Goal: Task Accomplishment & Management: Complete application form

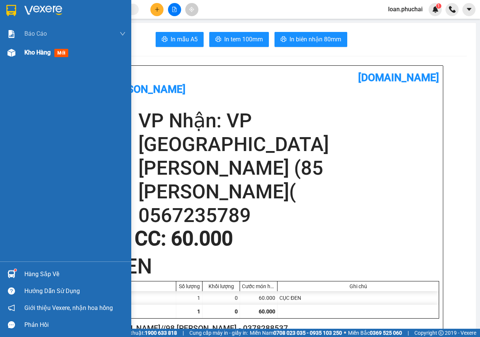
click at [10, 52] on img at bounding box center [12, 53] width 8 height 8
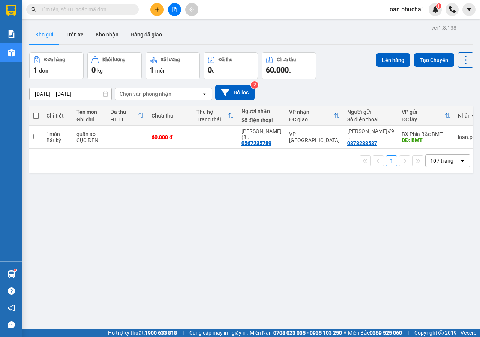
click at [175, 15] on button at bounding box center [174, 9] width 13 height 13
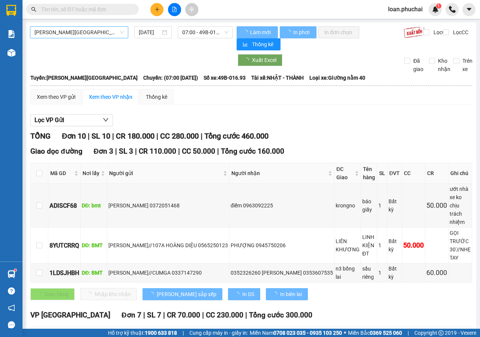
click at [81, 32] on span "Gia Lai - Đà Lạt" at bounding box center [79, 32] width 89 height 11
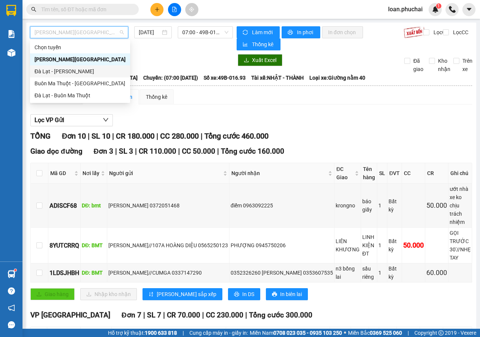
click at [71, 73] on div "Đà Lạt - Gia Lai" at bounding box center [80, 71] width 91 height 8
type input "14/08/2025"
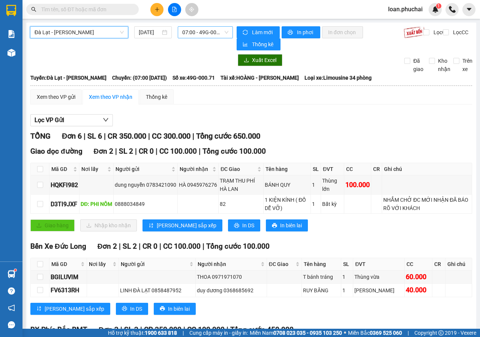
click at [209, 35] on span "07:00 - 49G-000.71" at bounding box center [205, 32] width 46 height 11
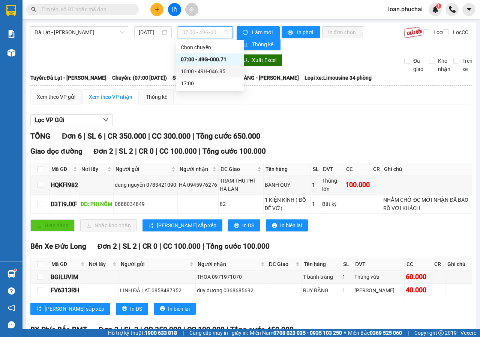
click at [202, 72] on div "10:00 - 49H-046.85" at bounding box center [210, 71] width 59 height 8
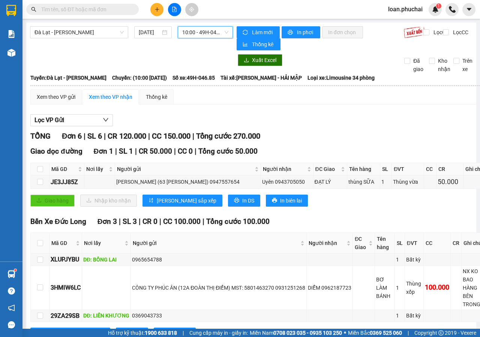
click at [213, 30] on span "10:00 - 49H-046.85" at bounding box center [205, 32] width 46 height 11
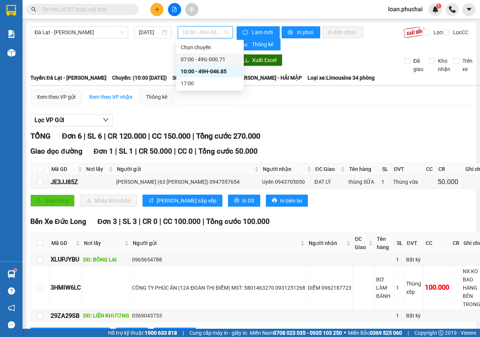
click at [206, 57] on div "07:00 - 49G-000.71" at bounding box center [210, 59] width 59 height 8
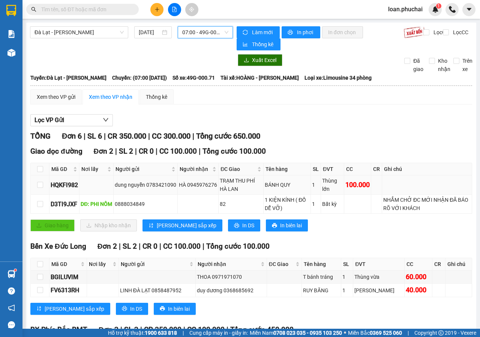
scroll to position [90, 0]
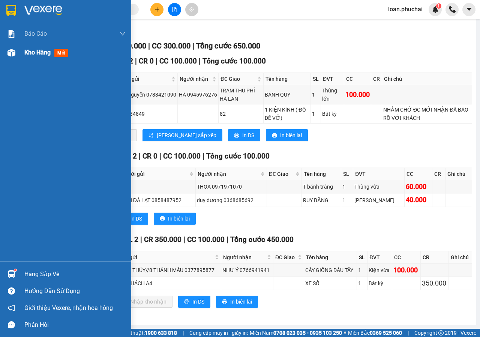
click at [0, 55] on div "Kho hàng mới" at bounding box center [65, 52] width 131 height 19
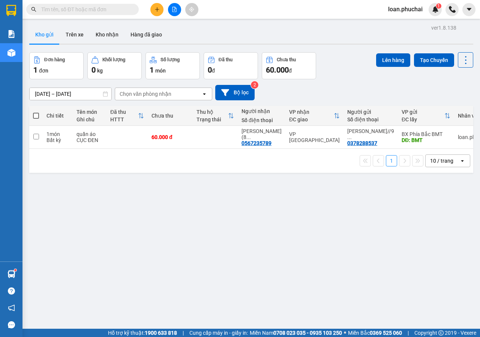
click at [157, 12] on icon "plus" at bounding box center [157, 9] width 5 height 5
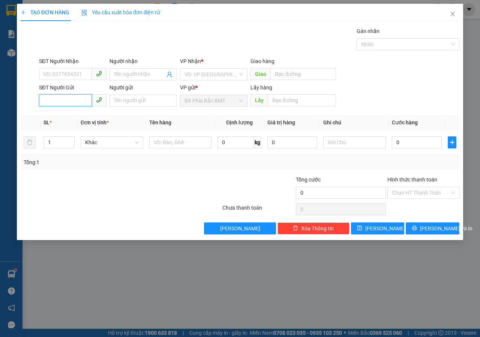
click at [73, 102] on input "SĐT Người Gửi" at bounding box center [65, 100] width 53 height 12
type input "0947446465"
click at [223, 73] on input "search" at bounding box center [211, 74] width 53 height 11
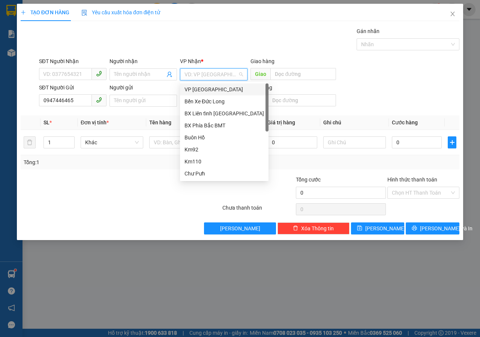
click at [202, 87] on div "VP [GEOGRAPHIC_DATA]" at bounding box center [225, 89] width 80 height 8
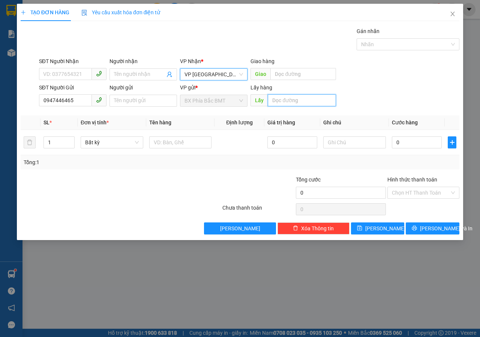
click at [298, 100] on input "text" at bounding box center [302, 100] width 68 height 12
type input "CHUKPO"
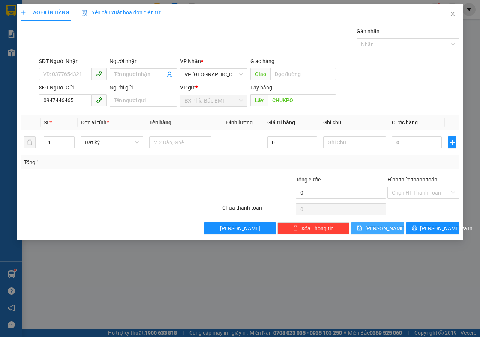
click at [382, 227] on span "Lưu" at bounding box center [385, 228] width 40 height 8
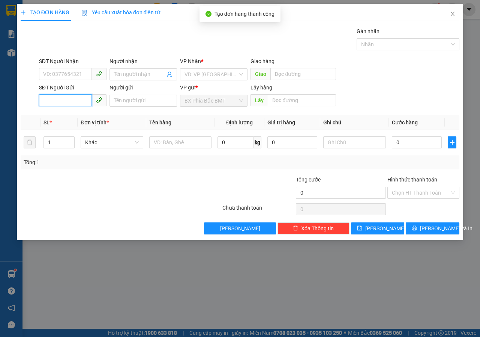
click at [80, 102] on input "SĐT Người Gửi" at bounding box center [65, 100] width 53 height 12
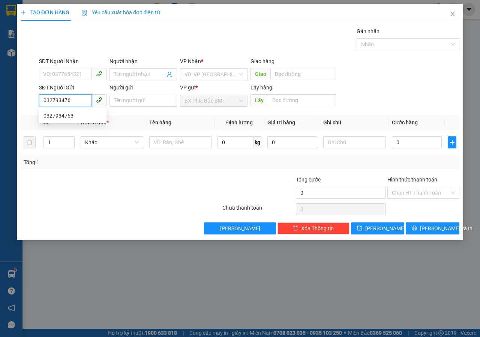
type input "0327934763"
click at [79, 116] on div "0327934763" at bounding box center [73, 115] width 59 height 8
type input "HÀM RỒNG"
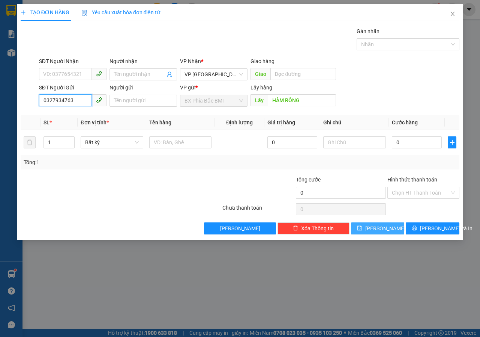
type input "0327934763"
click at [380, 228] on span "Lưu" at bounding box center [385, 228] width 40 height 8
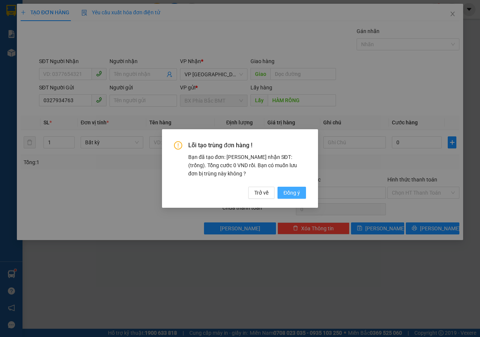
click at [288, 191] on span "Đồng ý" at bounding box center [292, 192] width 17 height 8
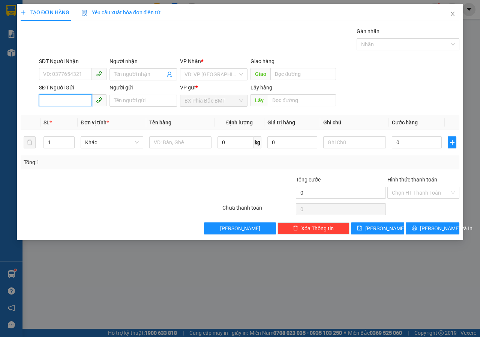
click at [68, 99] on input "SĐT Người Gửi" at bounding box center [65, 100] width 53 height 12
type input "0942855050"
click at [222, 69] on input "search" at bounding box center [211, 74] width 53 height 11
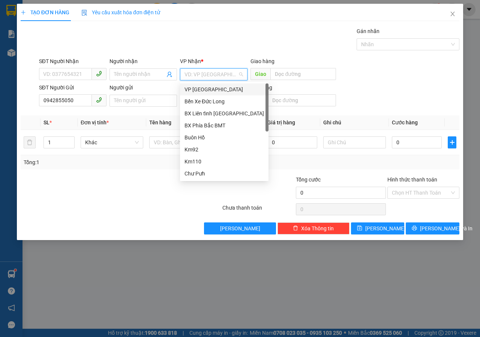
click at [204, 90] on div "VP [GEOGRAPHIC_DATA]" at bounding box center [225, 89] width 80 height 8
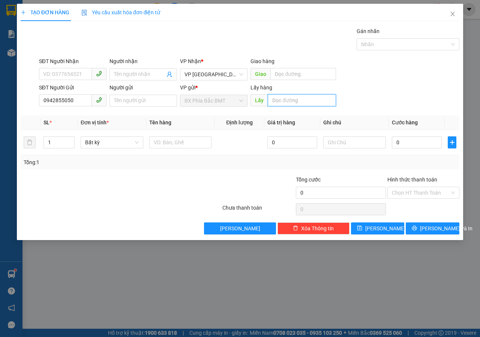
click at [304, 96] on input "text" at bounding box center [302, 100] width 68 height 12
click at [304, 96] on input "CHÙA" at bounding box center [302, 100] width 68 height 12
type input "CHÙA KIÊN TRÌ"
click at [356, 227] on button "Lưu" at bounding box center [378, 228] width 54 height 12
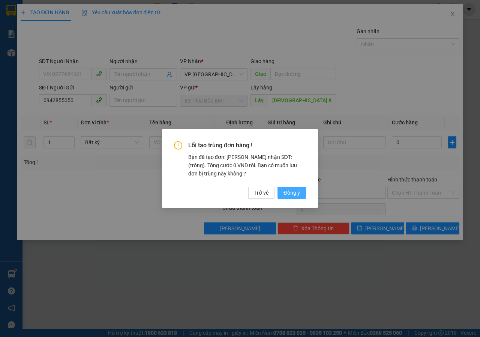
click at [293, 188] on span "Đồng ý" at bounding box center [292, 192] width 17 height 8
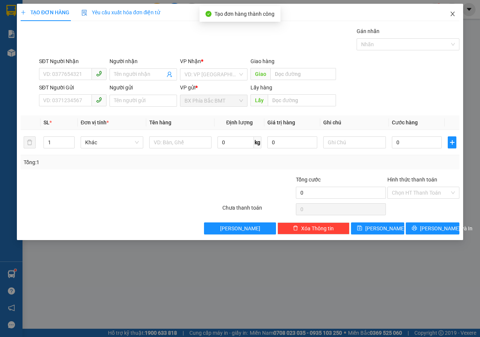
click at [453, 19] on span "Close" at bounding box center [452, 14] width 21 height 21
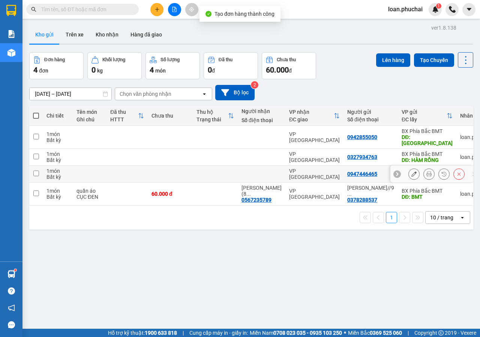
click at [35, 170] on td at bounding box center [36, 173] width 14 height 17
checkbox input "true"
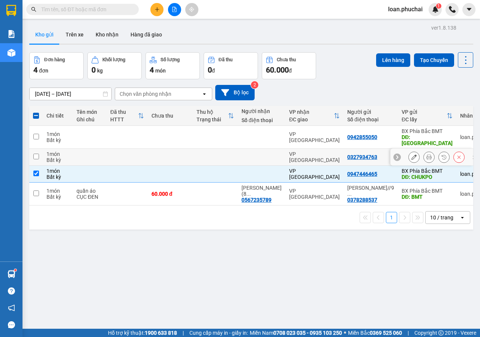
click at [39, 153] on input "checkbox" at bounding box center [36, 156] width 6 height 6
checkbox input "true"
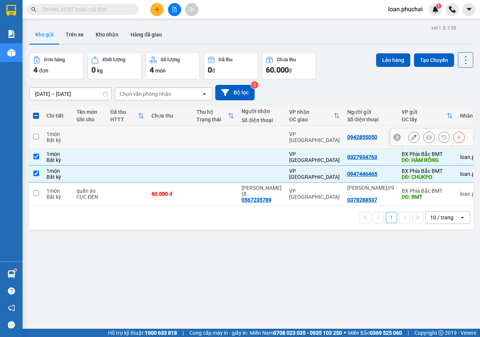
click at [36, 134] on input "checkbox" at bounding box center [36, 137] width 6 height 6
checkbox input "true"
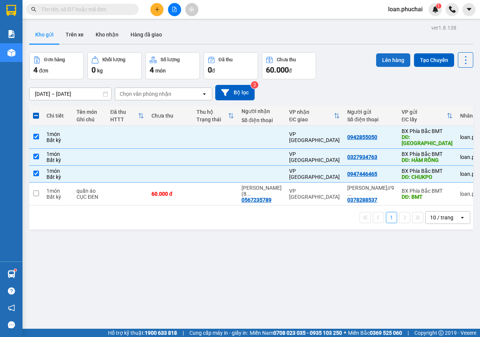
click at [399, 53] on button "Lên hàng" at bounding box center [393, 60] width 34 height 14
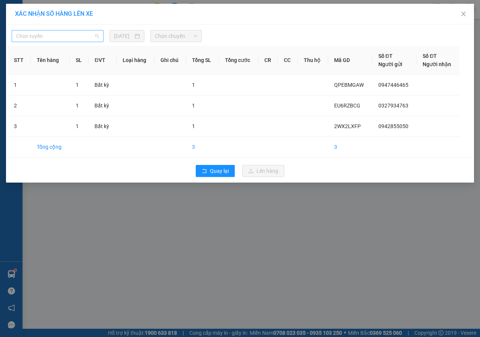
click at [87, 41] on span "Chọn tuyến" at bounding box center [57, 35] width 83 height 11
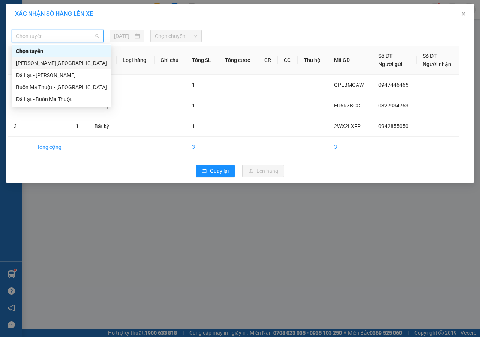
click at [25, 62] on div "Gia Lai - Đà Lạt" at bounding box center [61, 63] width 91 height 8
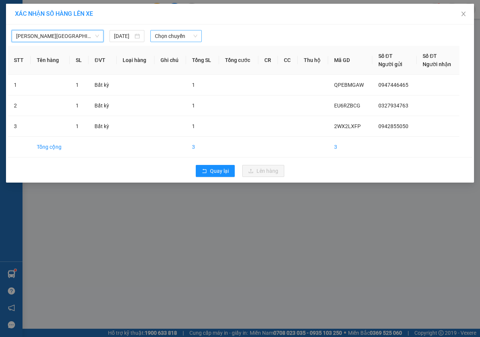
click at [185, 37] on span "Chọn chuyến" at bounding box center [176, 35] width 42 height 11
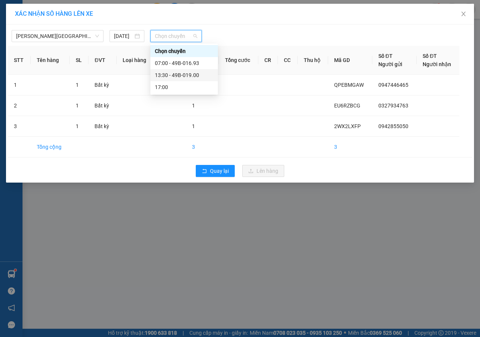
click at [195, 80] on div "13:30 - 49B-019.00" at bounding box center [184, 75] width 68 height 12
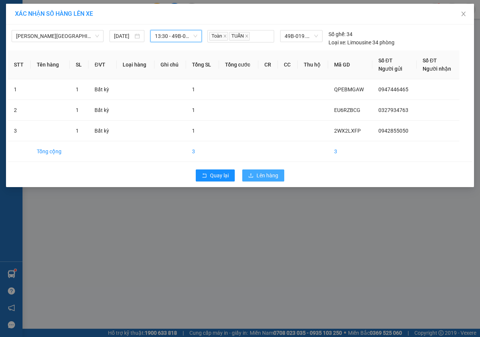
click at [276, 173] on span "Lên hàng" at bounding box center [268, 175] width 22 height 8
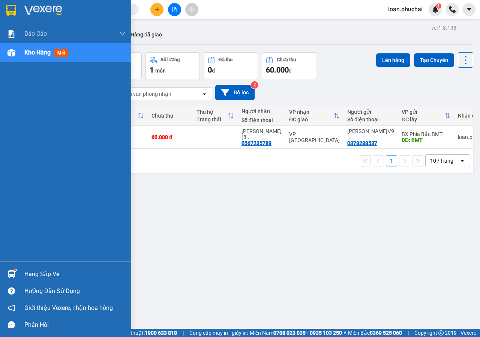
click at [4, 60] on div "Kho hàng mới" at bounding box center [65, 52] width 131 height 19
click at [9, 60] on div "Kho hàng mới" at bounding box center [65, 52] width 131 height 19
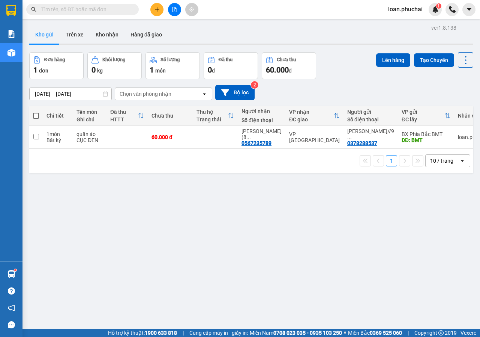
click at [176, 6] on button at bounding box center [174, 9] width 13 height 13
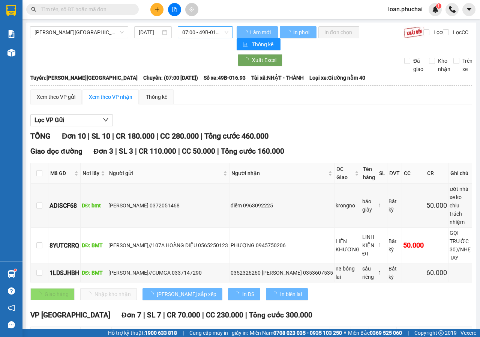
click at [186, 31] on span "07:00 - 49B-016.93" at bounding box center [205, 32] width 46 height 11
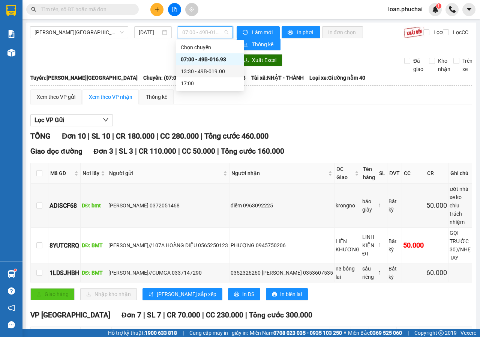
click at [198, 66] on div "13:30 - 49B-019.00" at bounding box center [210, 71] width 68 height 12
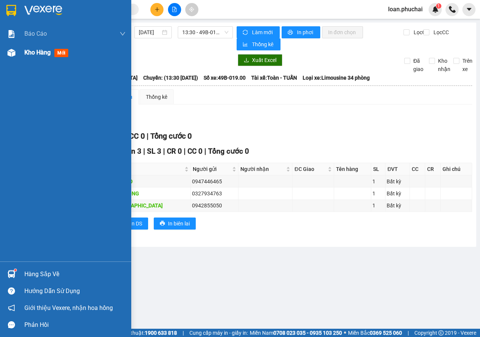
click at [2, 51] on div "Kho hàng mới" at bounding box center [65, 52] width 131 height 19
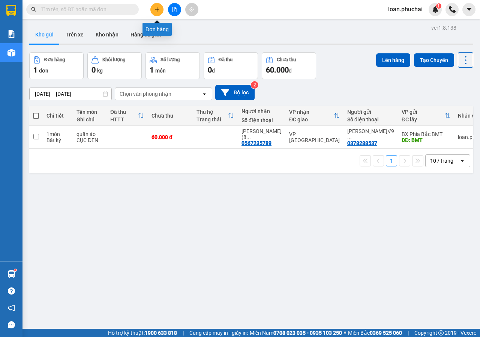
click at [158, 10] on icon "plus" at bounding box center [157, 9] width 5 height 5
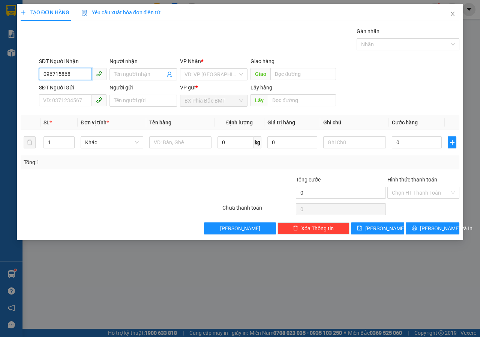
type input "0967158688"
click at [76, 92] on div "0967158688 - tịnh" at bounding box center [73, 89] width 59 height 8
type input "tịnh"
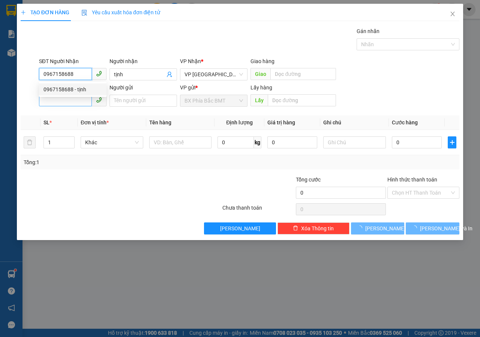
type input "0967158688"
type input "90.000"
click at [77, 101] on input "SĐT Người Gửi" at bounding box center [65, 100] width 53 height 12
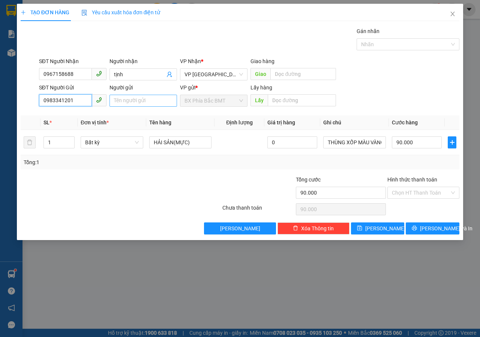
type input "0983341201"
click at [123, 103] on input "Người gửi" at bounding box center [144, 101] width 68 height 12
type input "D"
type input "ĐÌNH [PERSON_NAME]"
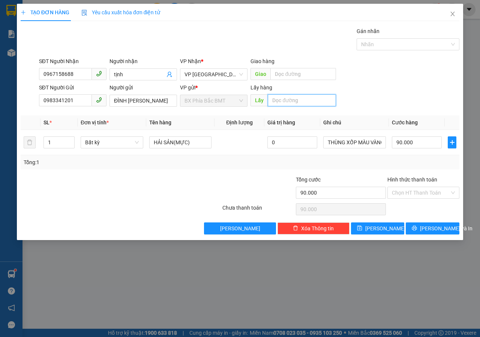
click at [307, 97] on input "text" at bounding box center [302, 100] width 68 height 12
click at [120, 139] on span "Bất kỳ" at bounding box center [112, 142] width 54 height 11
type input "BMT"
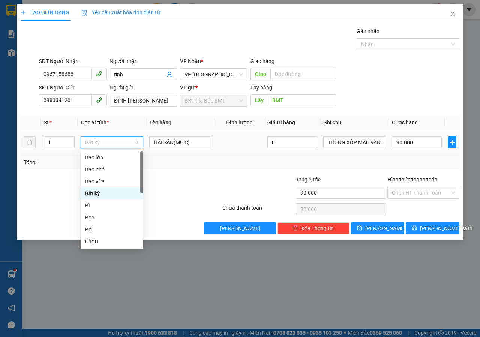
type input "T"
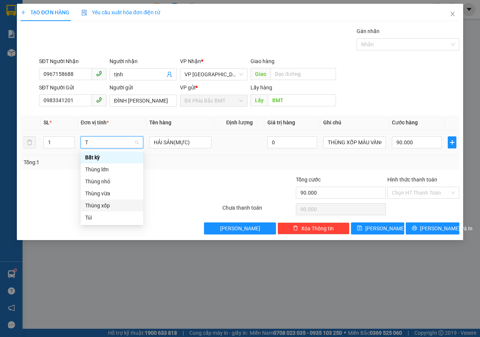
click at [104, 203] on div "Thùng xốp" at bounding box center [112, 205] width 54 height 8
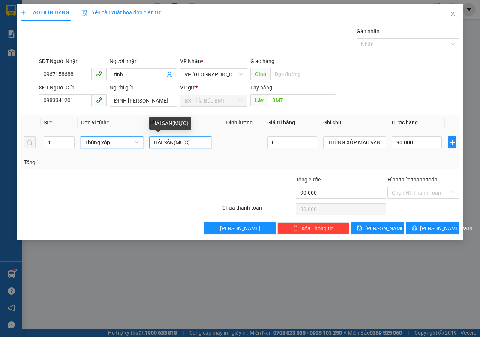
drag, startPoint x: 174, startPoint y: 144, endPoint x: 202, endPoint y: 144, distance: 28.1
click at [202, 144] on input "HẢI SẢN(MỰC)" at bounding box center [180, 142] width 63 height 12
type input "0"
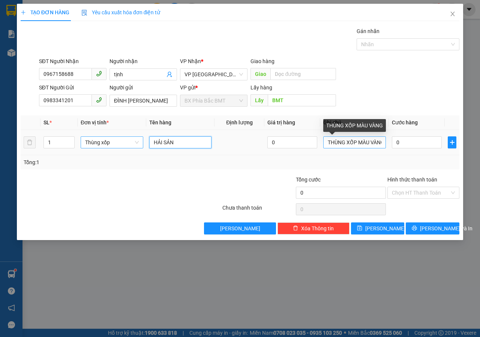
type input "HẢI SẢN"
drag, startPoint x: 362, startPoint y: 144, endPoint x: 319, endPoint y: 148, distance: 43.3
click at [319, 148] on tr "1 Thùng xốp HẢI SẢN 0 THÙNG XỐP MÀU VÀNG 0" at bounding box center [240, 142] width 439 height 25
type input "ÀU VÀNG"
drag, startPoint x: 353, startPoint y: 146, endPoint x: 282, endPoint y: 148, distance: 70.9
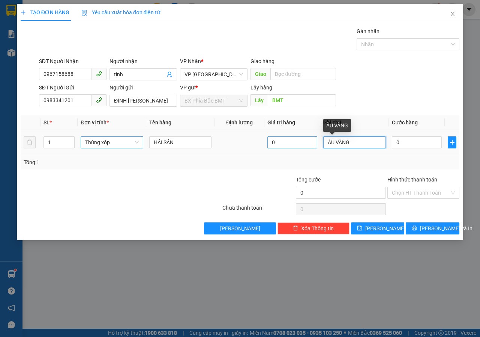
click at [310, 146] on tr "1 Thùng xốp HẢI SẢN 0 ÀU VÀNG 0" at bounding box center [240, 142] width 439 height 25
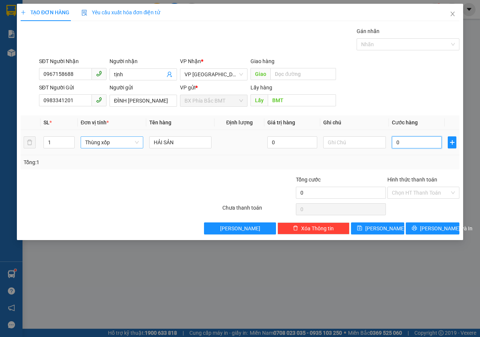
click at [420, 141] on input "0" at bounding box center [417, 142] width 50 height 12
type input "1"
type input "10"
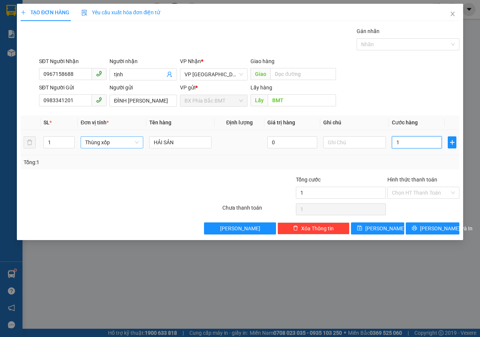
type input "10"
type input "100"
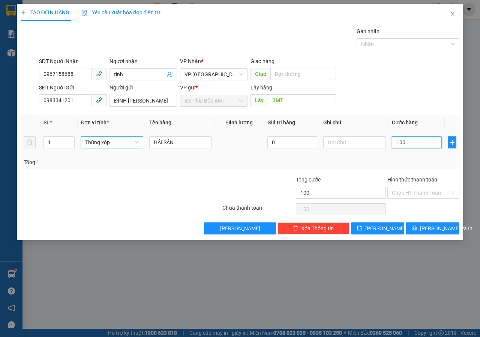
type input "1.000"
type input "10.000"
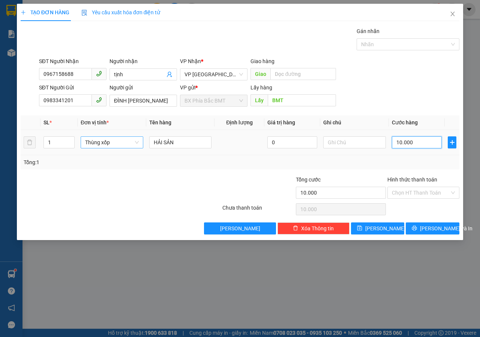
type input "100.000"
click at [427, 230] on span "Lưu và In" at bounding box center [446, 228] width 53 height 8
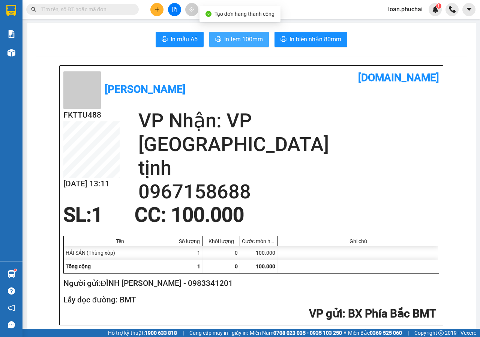
click at [234, 42] on span "In tem 100mm" at bounding box center [243, 39] width 39 height 9
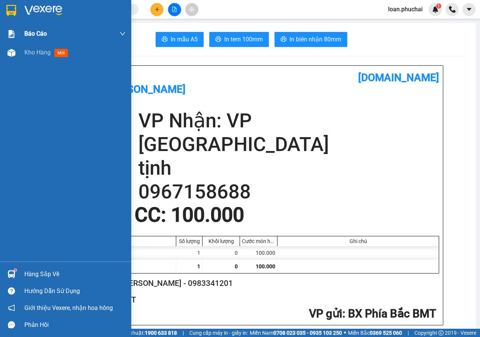
click at [2, 40] on div "Báo cáo" at bounding box center [65, 33] width 131 height 19
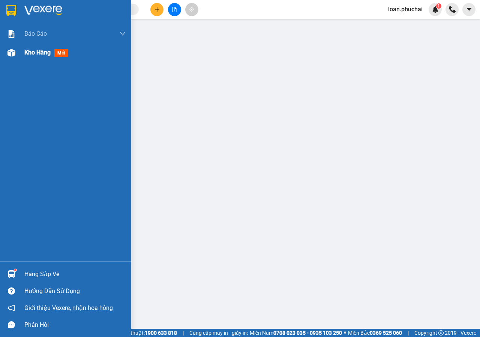
click at [14, 51] on img at bounding box center [12, 53] width 8 height 8
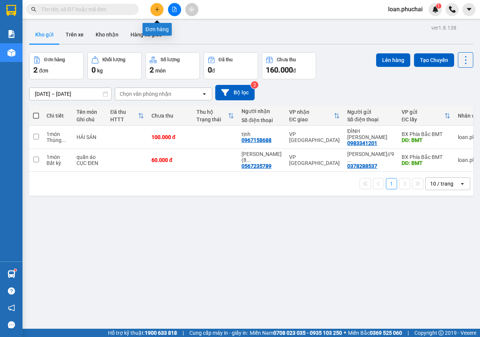
click at [156, 12] on icon "plus" at bounding box center [157, 9] width 5 height 5
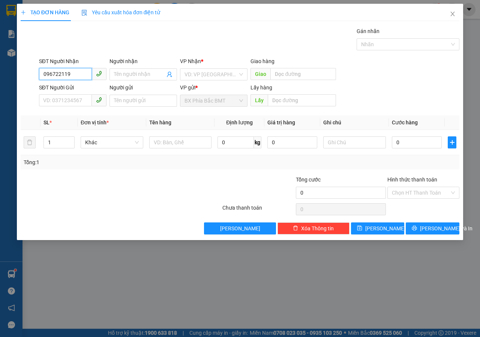
type input "0967221190"
click at [69, 92] on div "0967221190 - TRƯƠNG DU" at bounding box center [81, 89] width 74 height 8
type input "[PERSON_NAME]"
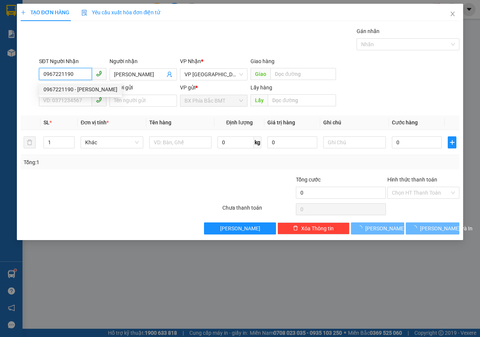
type input "50.000"
click at [77, 106] on span at bounding box center [73, 101] width 68 height 12
type input "0967221190"
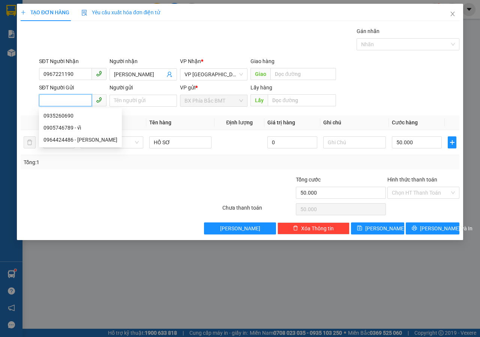
click at [83, 101] on input "SĐT Người Gửi" at bounding box center [65, 100] width 53 height 12
click at [75, 127] on div "0905746789 - vĩ" at bounding box center [81, 127] width 74 height 8
type input "0905746789"
type input "vĩ"
type input "bmt"
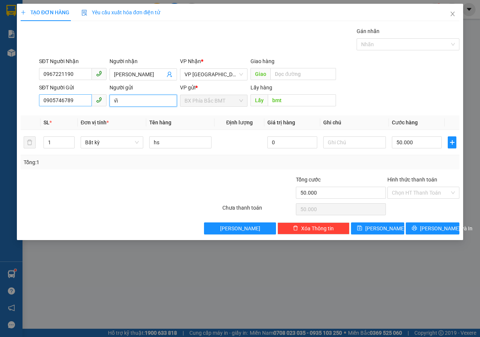
drag, startPoint x: 64, startPoint y: 101, endPoint x: 39, endPoint y: 103, distance: 25.2
click at [41, 102] on div "SĐT Người Gửi 0905746789 Người gửi vĩ vĩ VP gửi * BX Phía Bắc BMT Lấy hàng Lấy …" at bounding box center [250, 96] width 424 height 26
type input "R"
click at [104, 141] on span "Bất kỳ" at bounding box center [112, 142] width 54 height 11
type input "TRẦN VĂN VĨ"
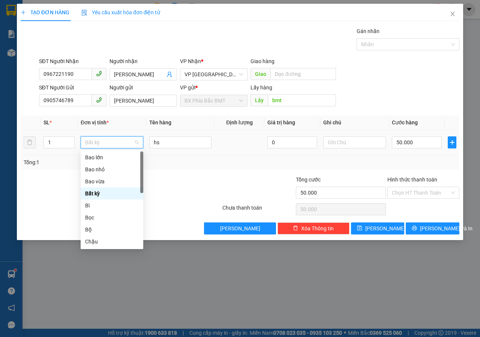
type input "H"
click at [92, 186] on div "Hộp" at bounding box center [112, 181] width 63 height 12
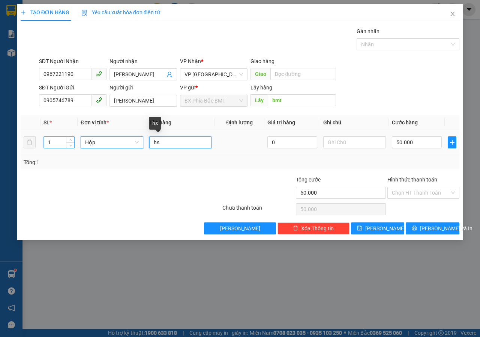
drag, startPoint x: 167, startPoint y: 143, endPoint x: 61, endPoint y: 147, distance: 105.5
click at [64, 146] on tr "1 Hộp Hộp hs 0 50.000" at bounding box center [240, 142] width 439 height 25
type input "0"
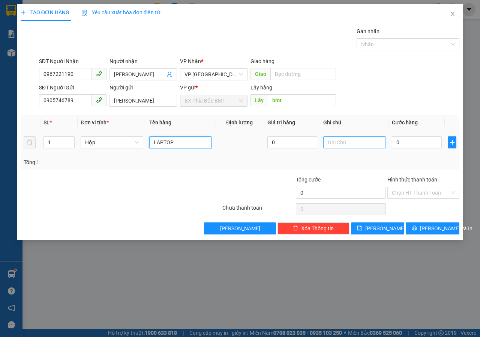
type input "LAPTOP"
click at [370, 144] on input "text" at bounding box center [354, 142] width 63 height 12
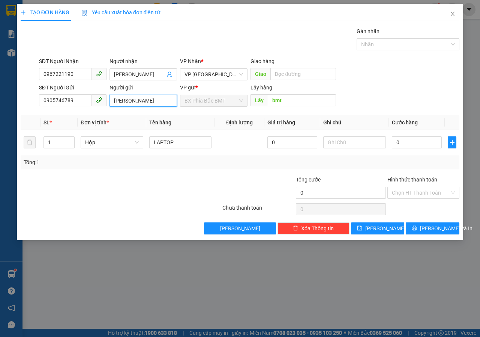
click at [154, 105] on input "TRẦN VĂN VĨ" at bounding box center [144, 101] width 68 height 12
type input "TRẦN VĂN VĨ//11A1 LƯƠNG THẾ VINH"
click at [329, 139] on input "text" at bounding box center [354, 142] width 63 height 12
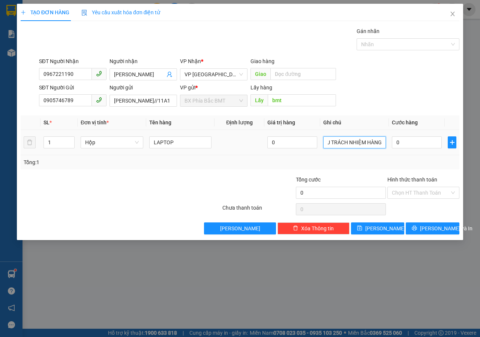
type input "GIAO NGUYÊN KIỆN KO CHỊU TRÁCH NHIỆM HÀNG"
click at [416, 135] on div "0" at bounding box center [417, 142] width 50 height 15
click at [416, 138] on input "0" at bounding box center [417, 142] width 50 height 12
type input "1"
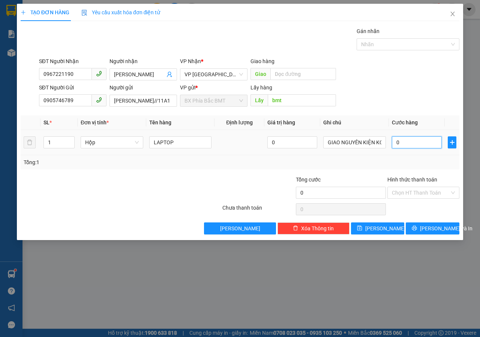
type input "1"
type input "10"
type input "100"
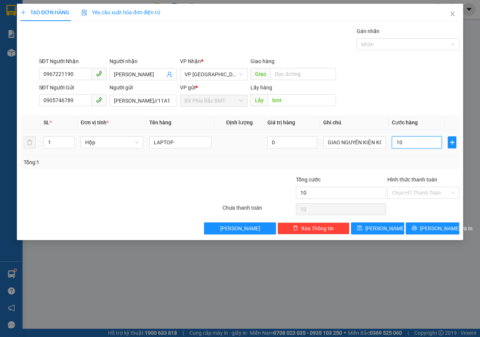
type input "100"
type input "1.000"
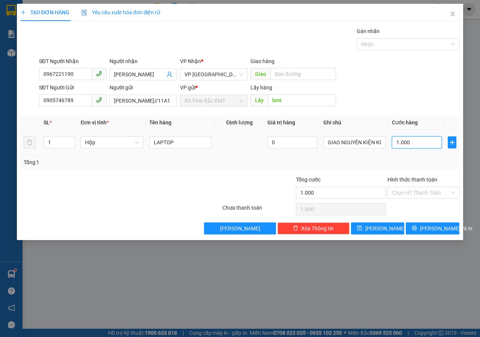
type input "10.000"
type input "100.000"
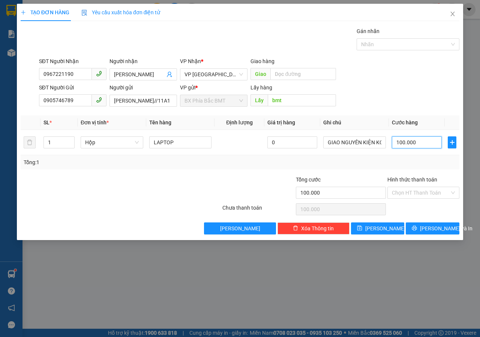
type input "100.000"
click at [419, 185] on div "Hình thức thanh toán" at bounding box center [424, 180] width 72 height 11
click at [415, 198] on div "Chọn HT Thanh Toán" at bounding box center [424, 192] width 72 height 12
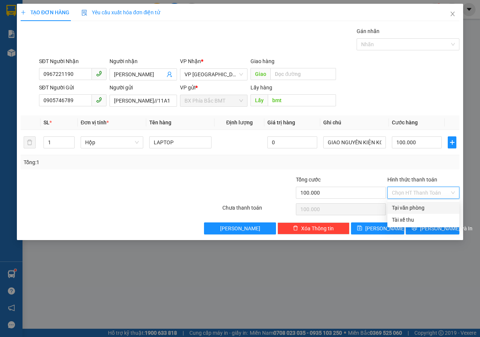
drag, startPoint x: 414, startPoint y: 200, endPoint x: 409, endPoint y: 209, distance: 10.4
click at [414, 201] on div "Transit Pickup Surcharge Ids Transit Deliver Surcharge Ids Transit Deliver Surc…" at bounding box center [240, 130] width 439 height 207
click at [418, 192] on input "Hình thức thanh toán" at bounding box center [421, 192] width 58 height 11
click at [417, 206] on div "Tại văn phòng" at bounding box center [423, 207] width 63 height 8
type input "0"
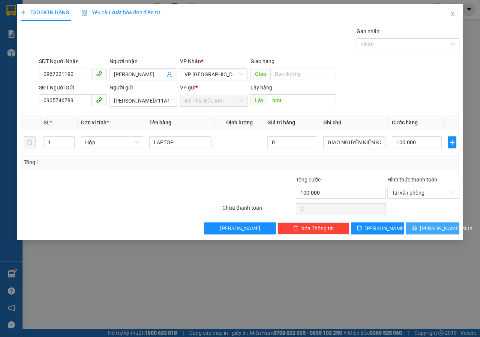
click at [437, 229] on span "Lưu và In" at bounding box center [446, 228] width 53 height 8
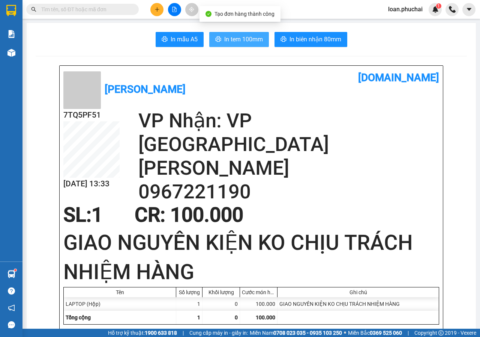
click at [241, 39] on span "In tem 100mm" at bounding box center [243, 39] width 39 height 9
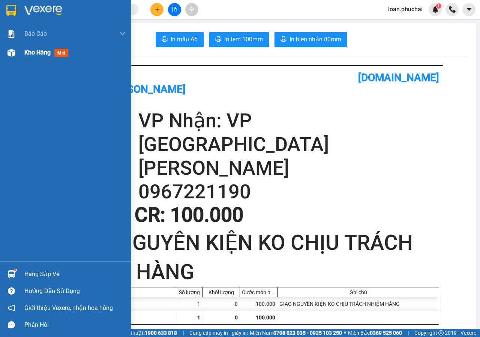
drag, startPoint x: 27, startPoint y: 62, endPoint x: 39, endPoint y: 58, distance: 12.8
click at [33, 60] on div "Báo cáo Mẫu 1: Báo cáo dòng tiền theo nhân viên Mẫu 3.1: Thống kê đơn hàng văn …" at bounding box center [65, 142] width 131 height 237
click at [45, 58] on div "Kho hàng mới" at bounding box center [74, 52] width 101 height 19
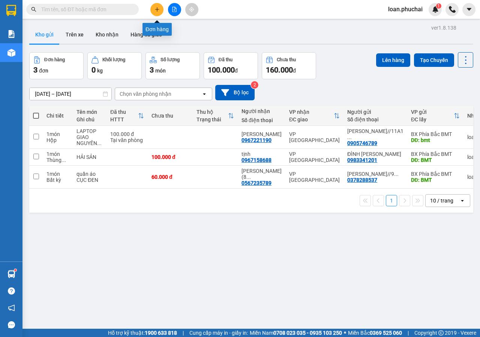
click at [159, 11] on icon "plus" at bounding box center [157, 9] width 5 height 5
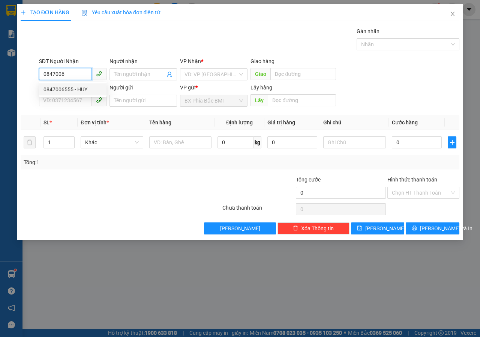
click at [69, 89] on div "0847006555 - HUY" at bounding box center [73, 89] width 59 height 8
type input "0847006555"
type input "HUY"
type input "50.000"
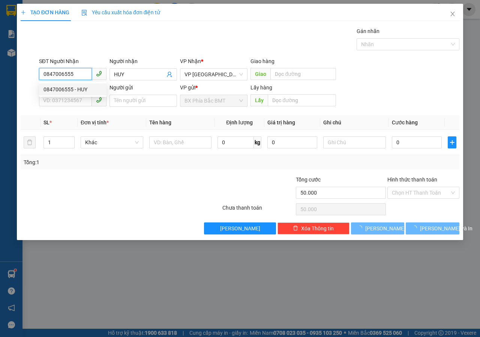
type input "0847006555"
click at [69, 96] on input "SĐT Người Gửi" at bounding box center [65, 100] width 53 height 12
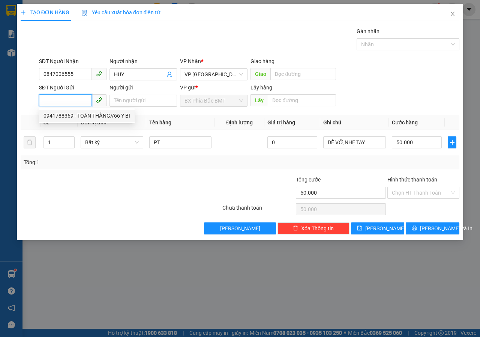
click at [91, 112] on div "0941788369 - TOÀN THẮNG//66 Y BI" at bounding box center [87, 115] width 87 height 8
type input "0941788369"
type input "TOÀN THẮNG//66 Y BI"
type input "BMT"
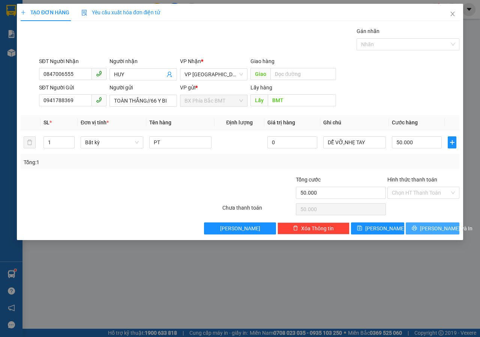
click at [425, 228] on button "Lưu và In" at bounding box center [433, 228] width 54 height 12
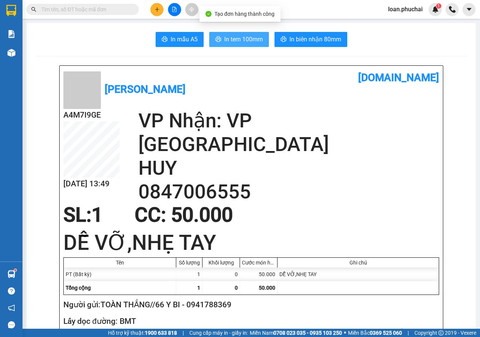
click at [216, 36] on icon "printer" at bounding box center [218, 39] width 6 height 6
click at [394, 9] on span "loan.phuchai" at bounding box center [405, 9] width 47 height 9
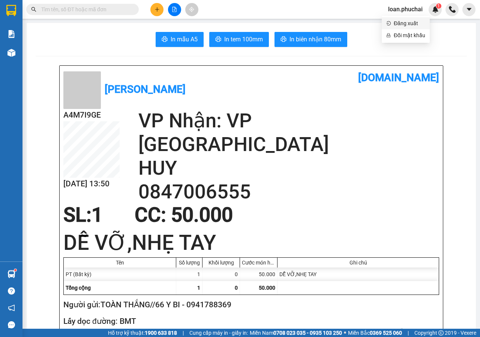
click at [388, 24] on icon "login" at bounding box center [388, 23] width 5 height 5
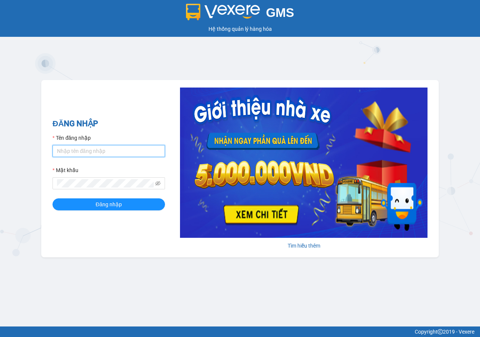
click at [95, 148] on input "Tên đăng nhập" at bounding box center [109, 151] width 113 height 12
type input "huyenbmt.phuchai"
click at [53, 198] on button "Đăng nhập" at bounding box center [109, 204] width 113 height 12
